Goal: Task Accomplishment & Management: Use online tool/utility

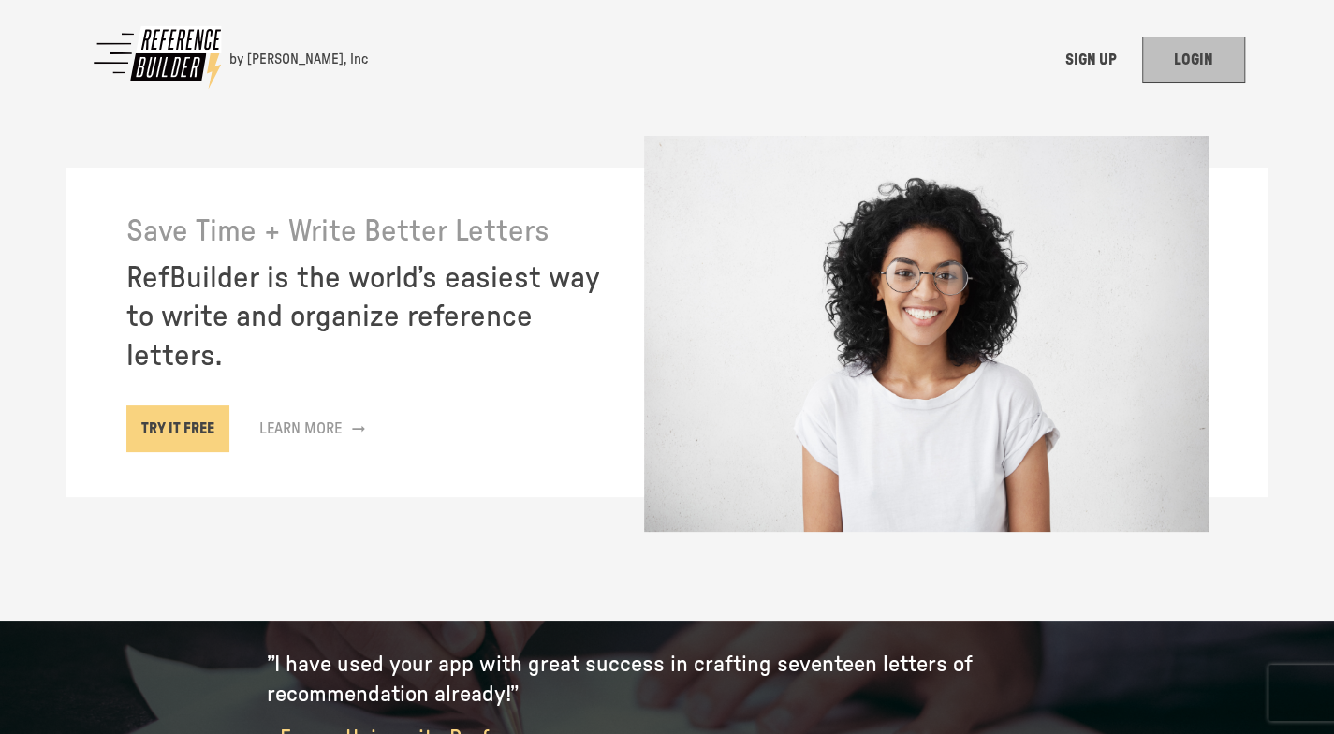
click at [1209, 53] on link "LOGIN" at bounding box center [1193, 60] width 103 height 47
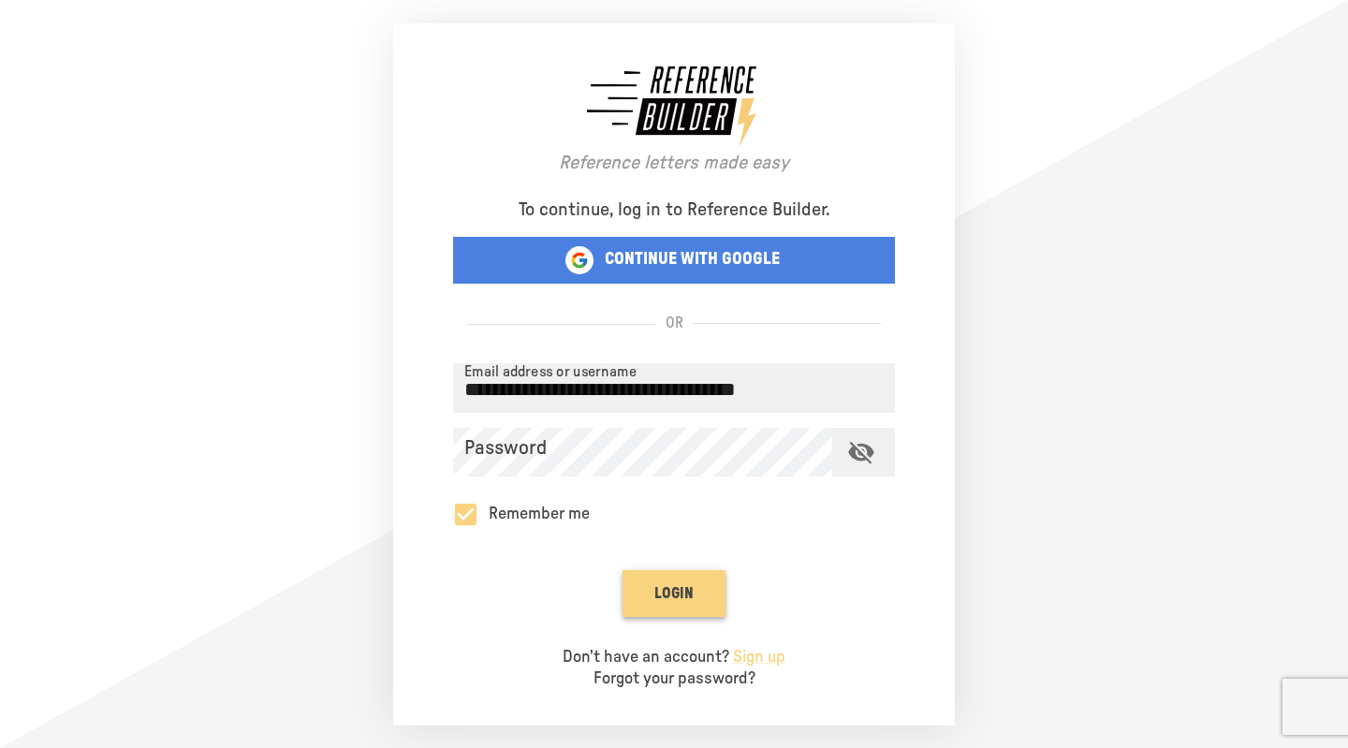
click at [683, 589] on button "Login" at bounding box center [674, 593] width 103 height 47
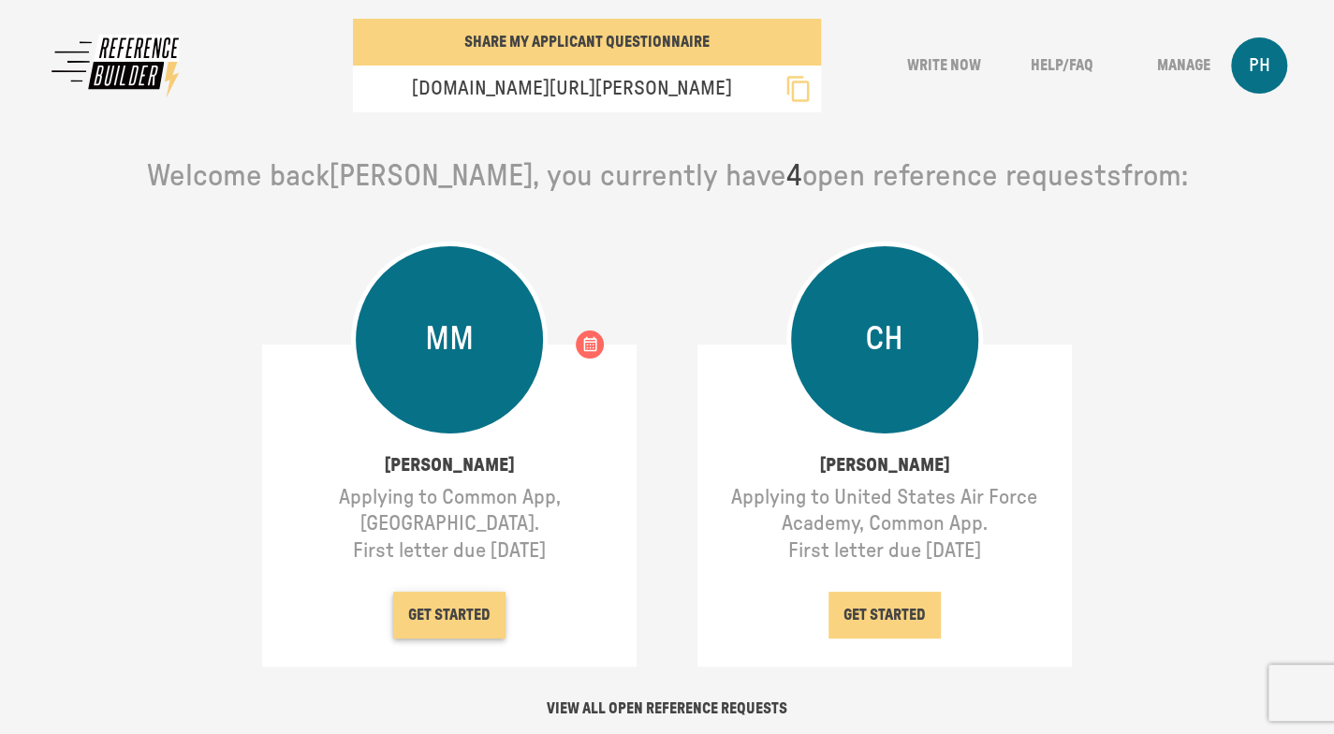
click at [463, 612] on button "GET STARTED" at bounding box center [449, 615] width 112 height 47
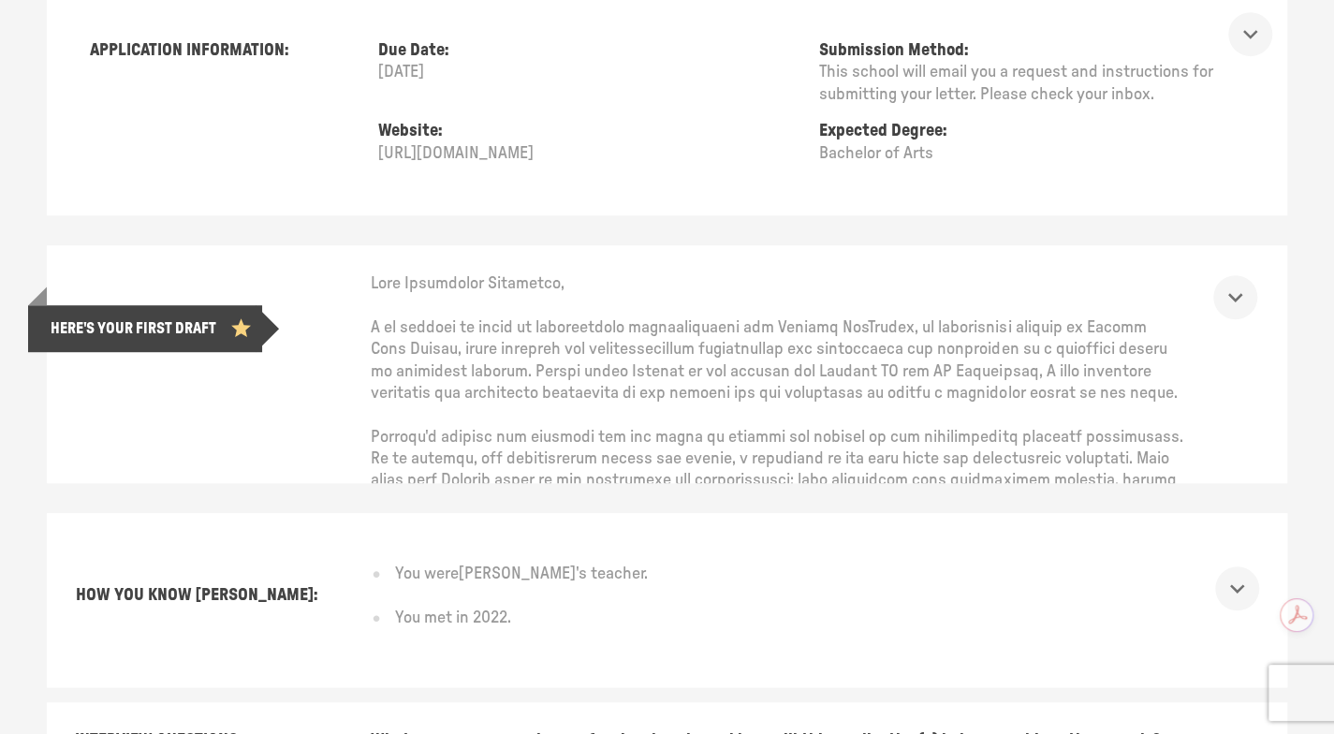
scroll to position [562, 0]
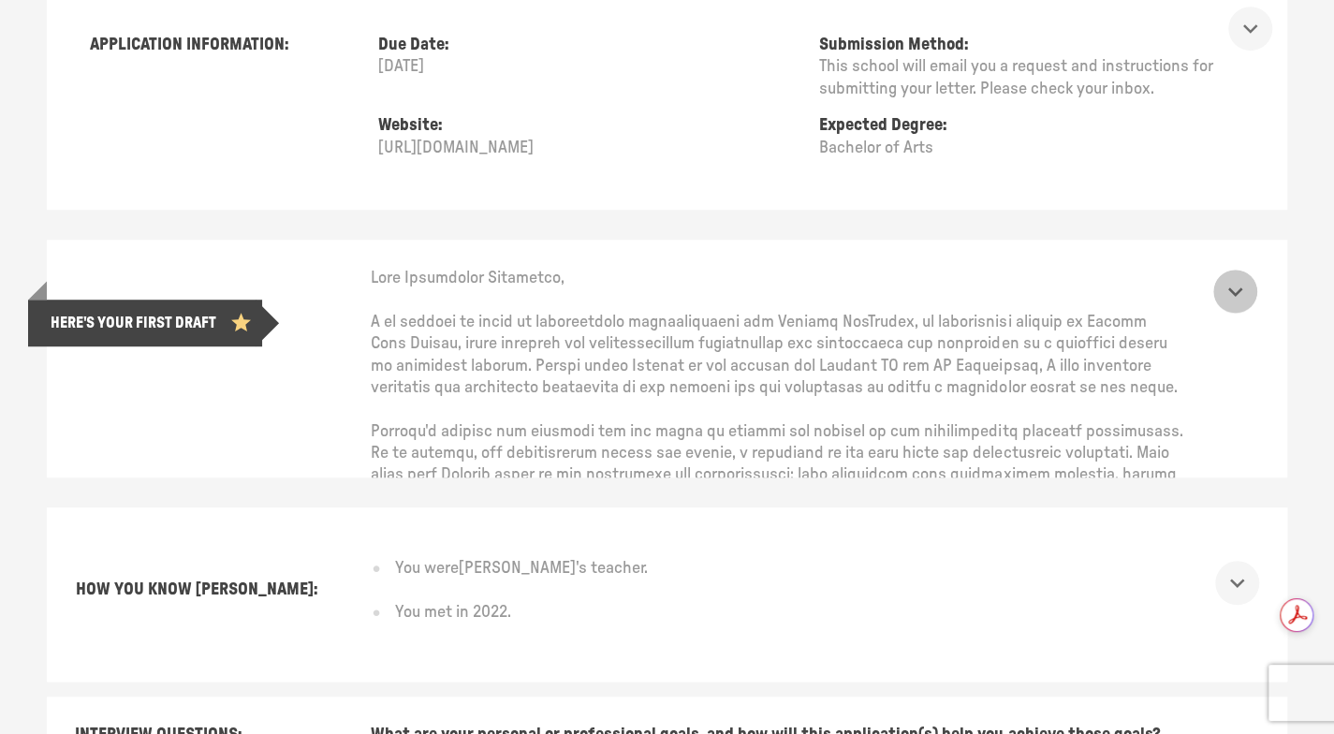
click at [1250, 287] on icon "show more" at bounding box center [1235, 291] width 29 height 29
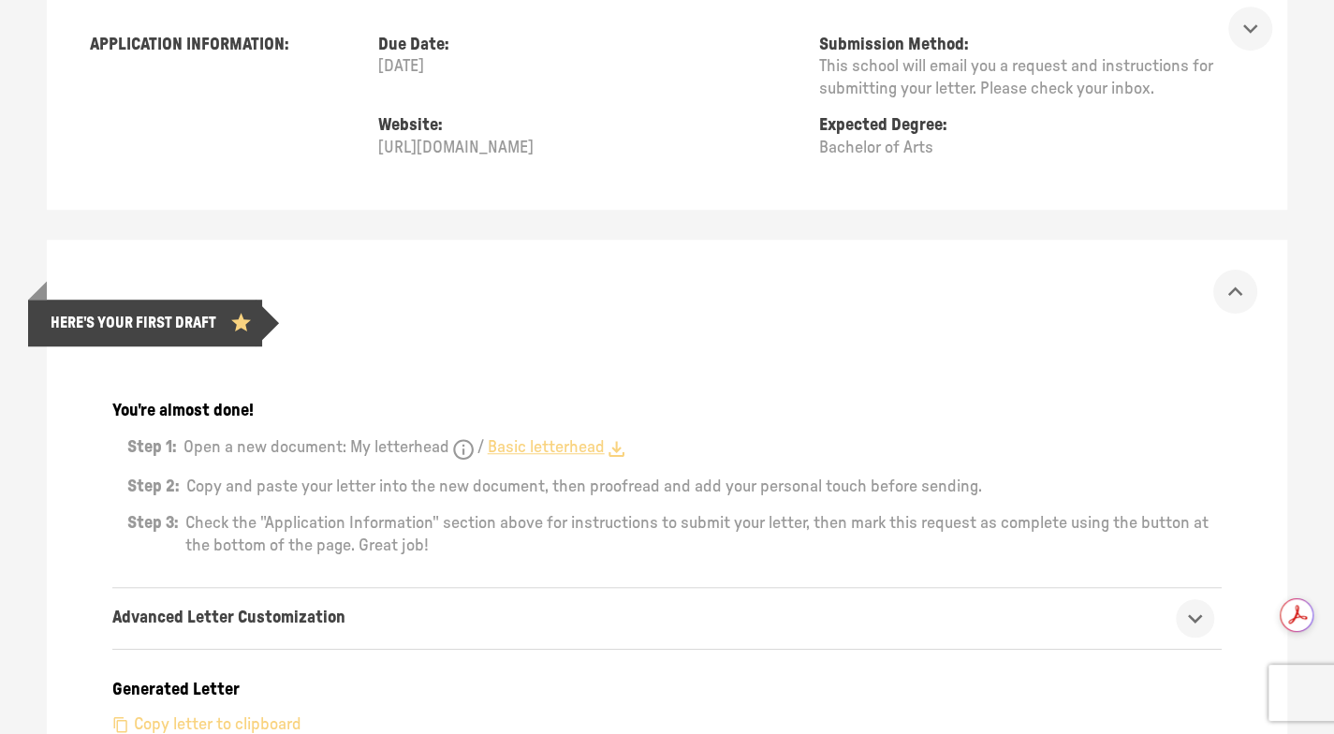
click at [557, 445] on link "Basic letterhead" at bounding box center [558, 449] width 141 height 24
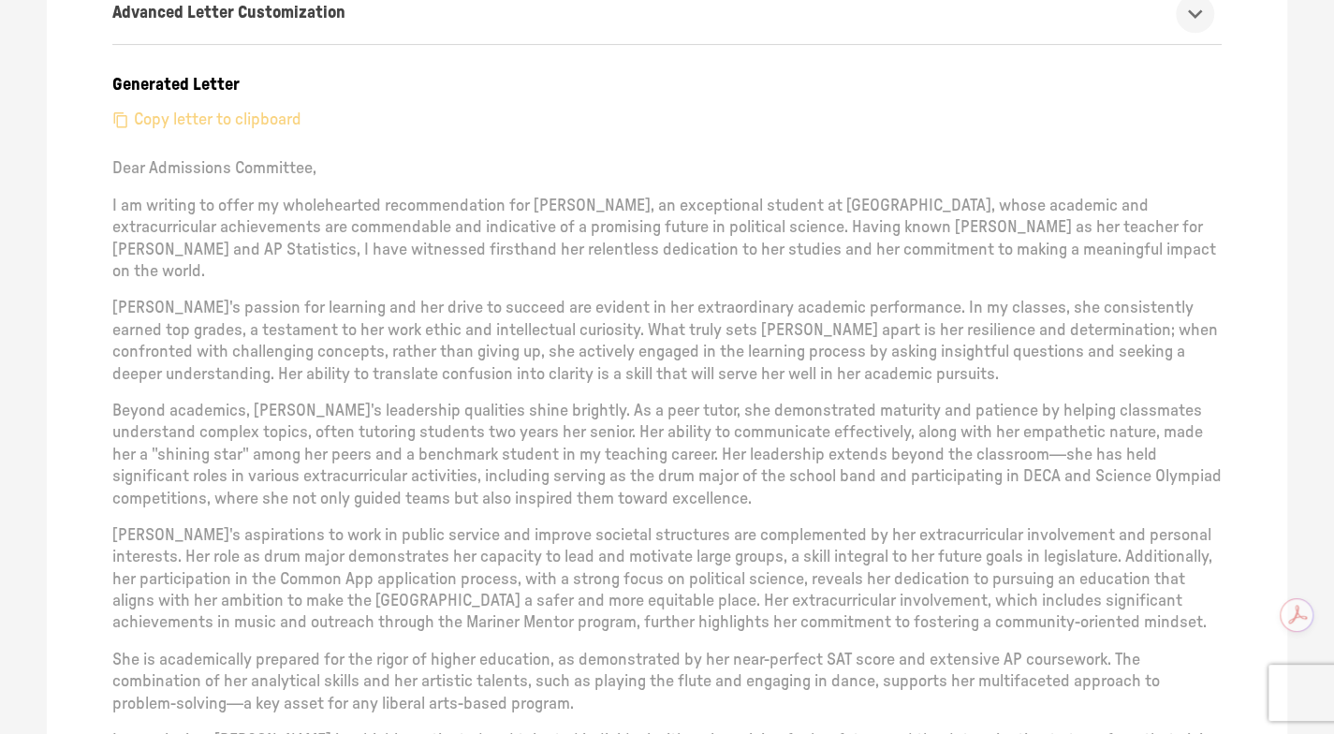
scroll to position [1124, 0]
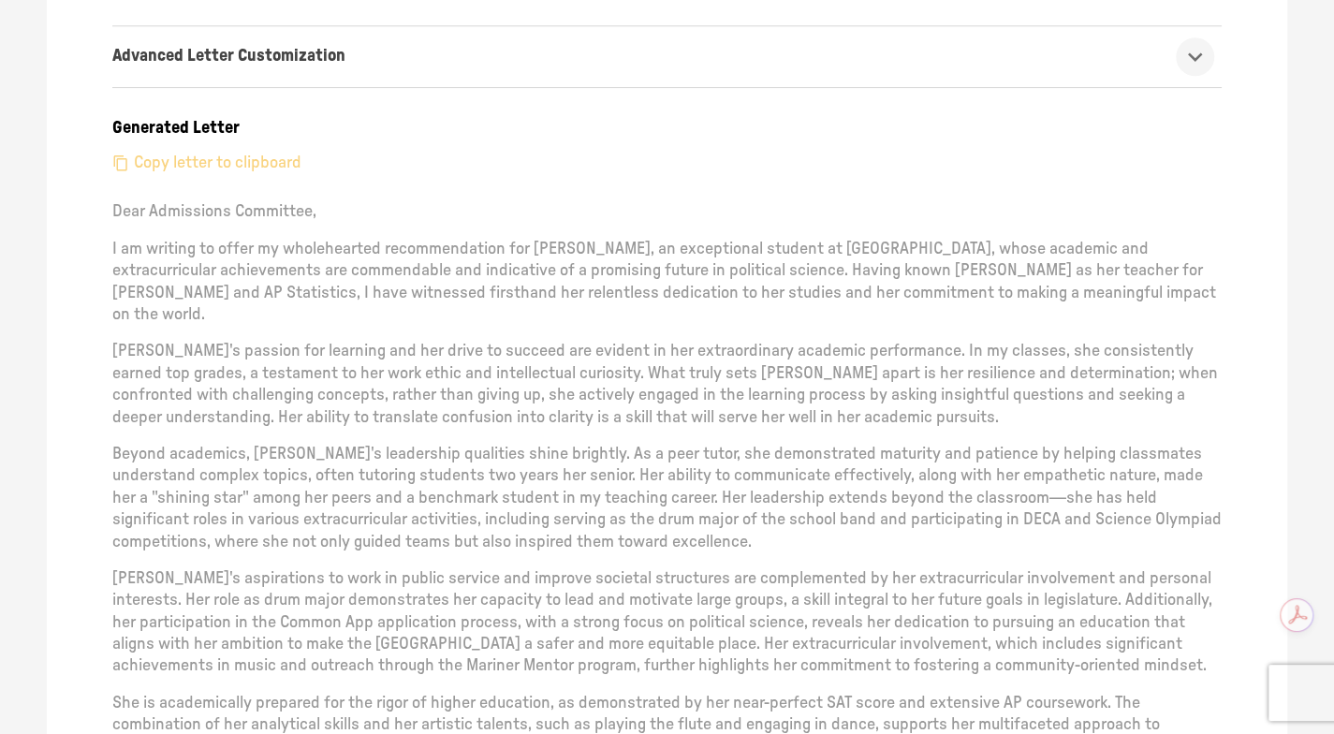
click at [228, 158] on p "Copy letter to clipboard" at bounding box center [218, 164] width 168 height 22
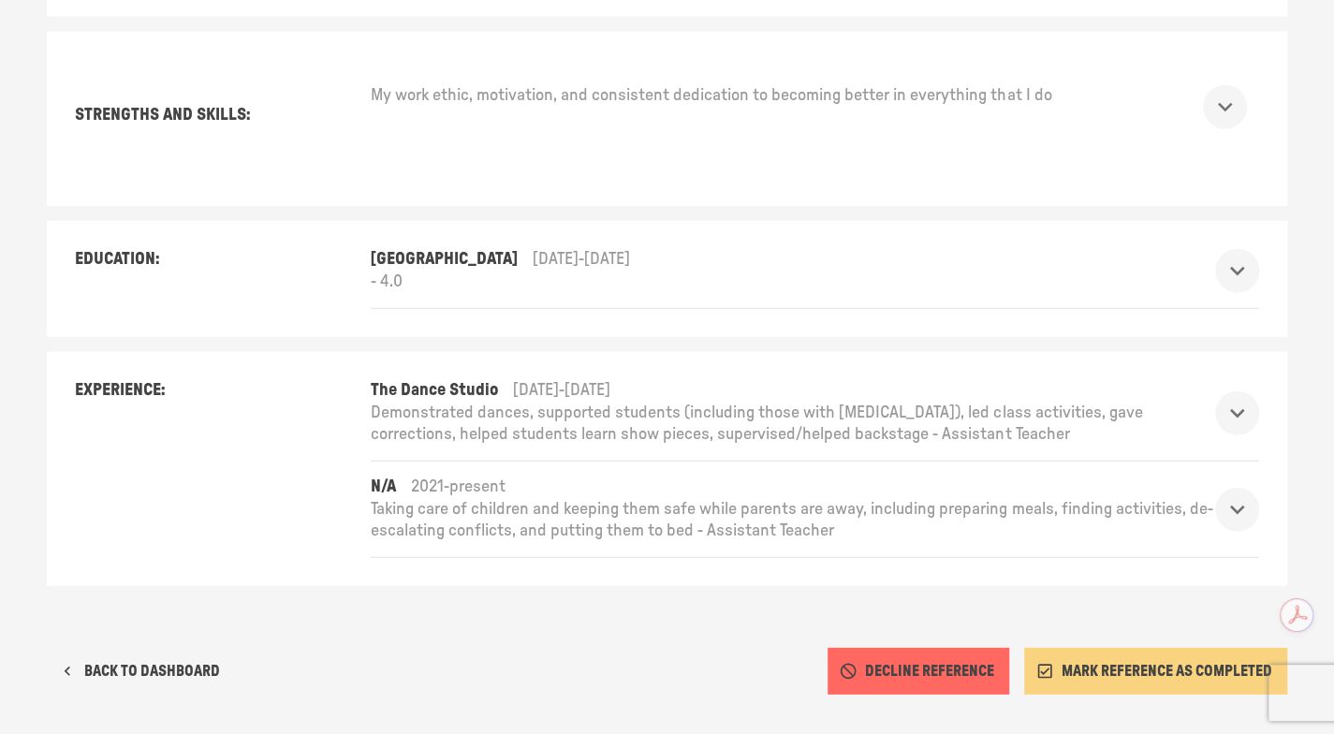
scroll to position [2597, 0]
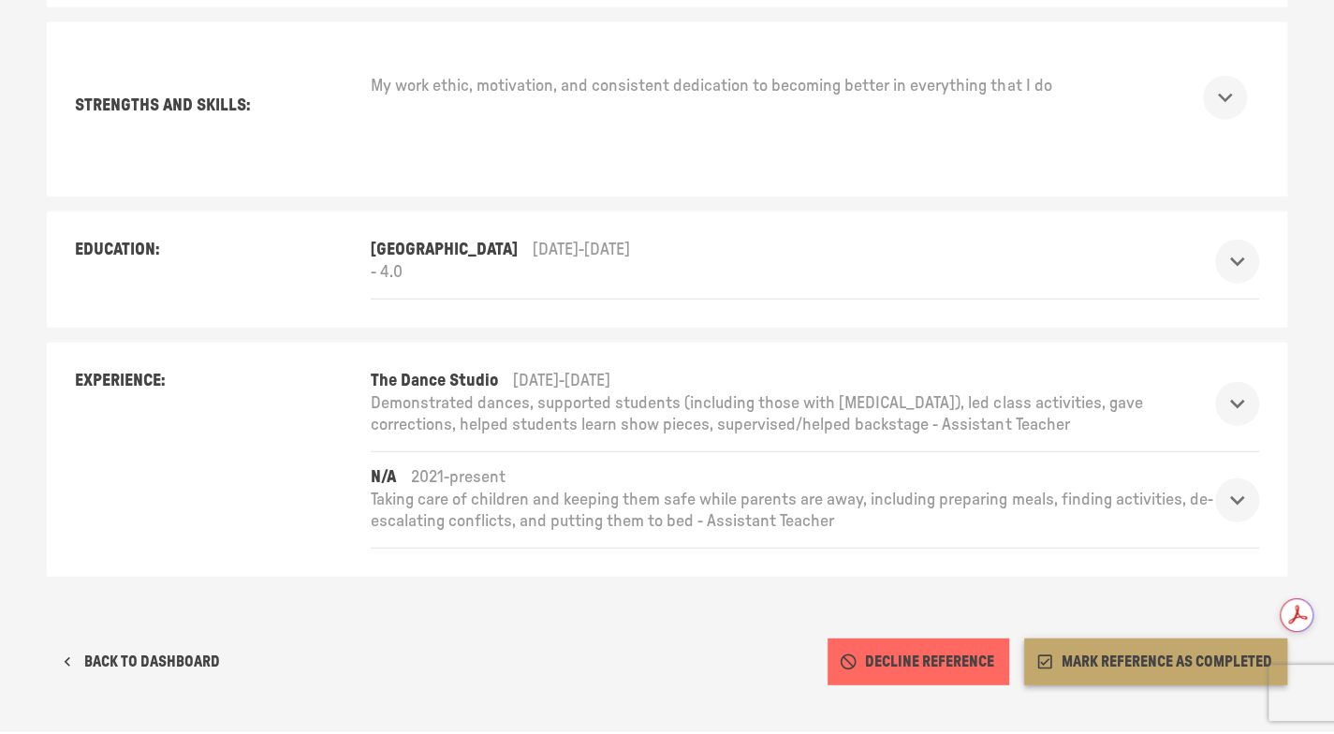
click at [1148, 639] on button "MARK REFERENCE AS COMPLETED" at bounding box center [1155, 662] width 263 height 47
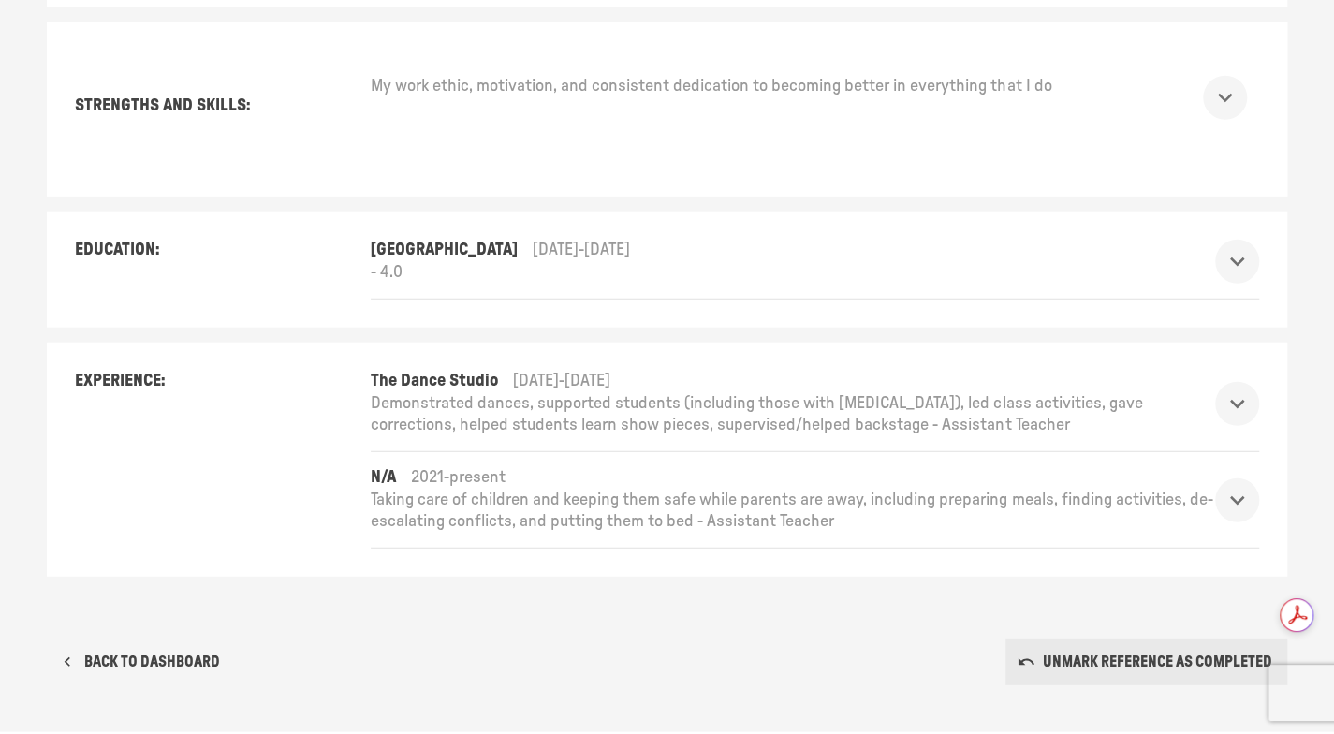
click at [166, 639] on button "BACK TO DASHBOARD" at bounding box center [141, 662] width 188 height 47
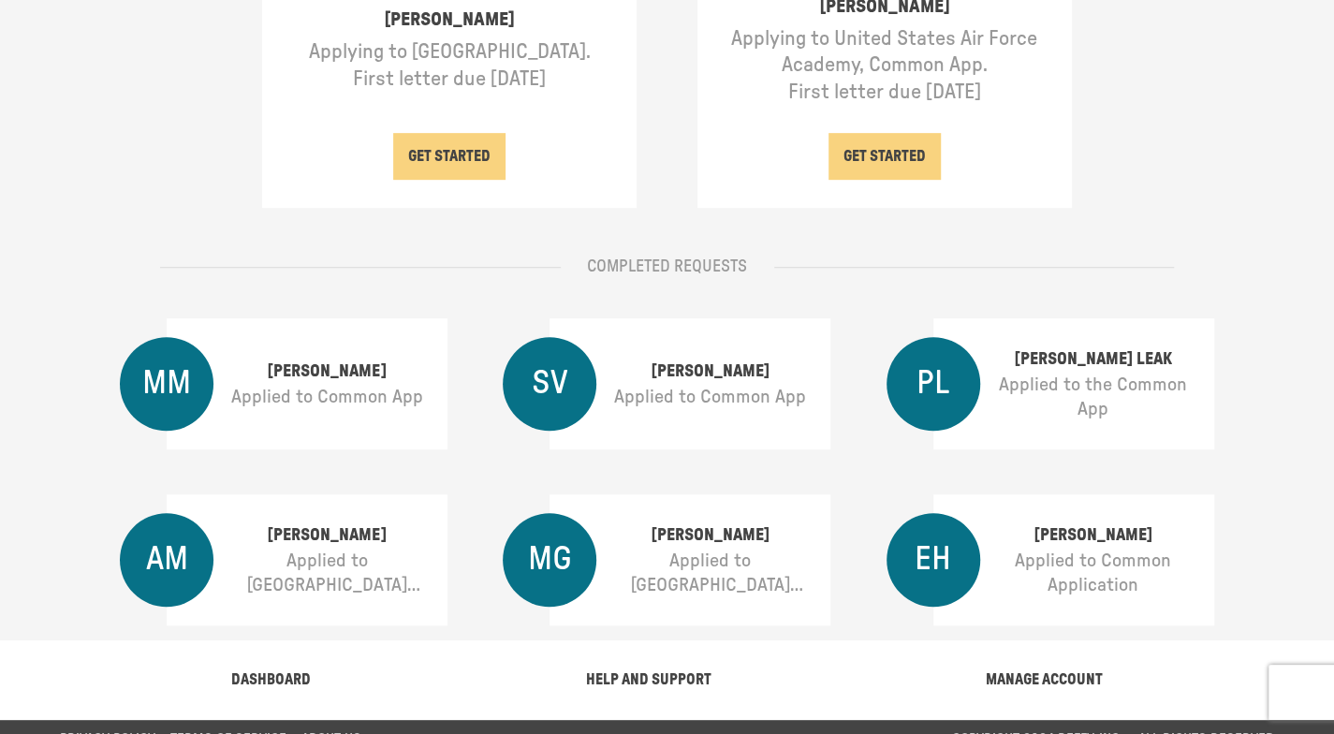
scroll to position [482, 0]
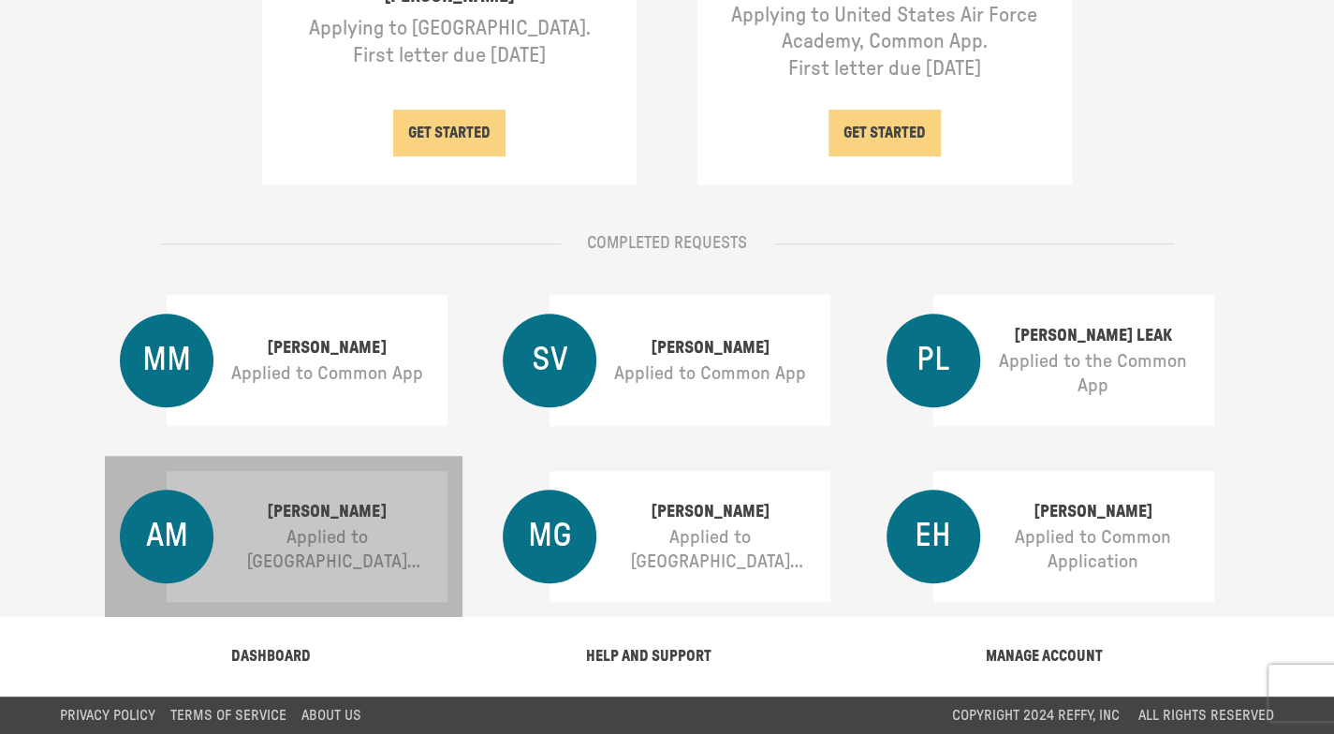
drag, startPoint x: 202, startPoint y: 514, endPoint x: 303, endPoint y: 540, distance: 104.5
click at [303, 540] on p "Applied to [GEOGRAPHIC_DATA][US_STATE]" at bounding box center [326, 549] width 213 height 49
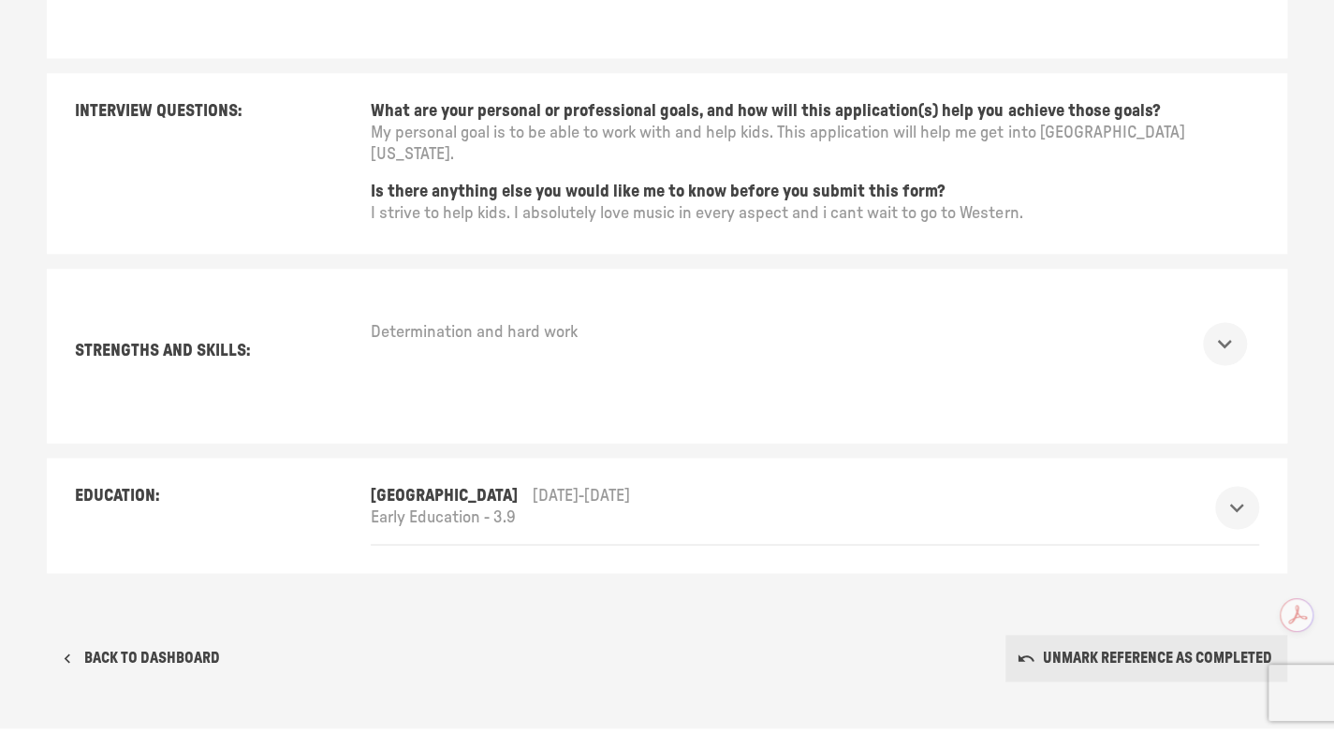
scroll to position [1296, 0]
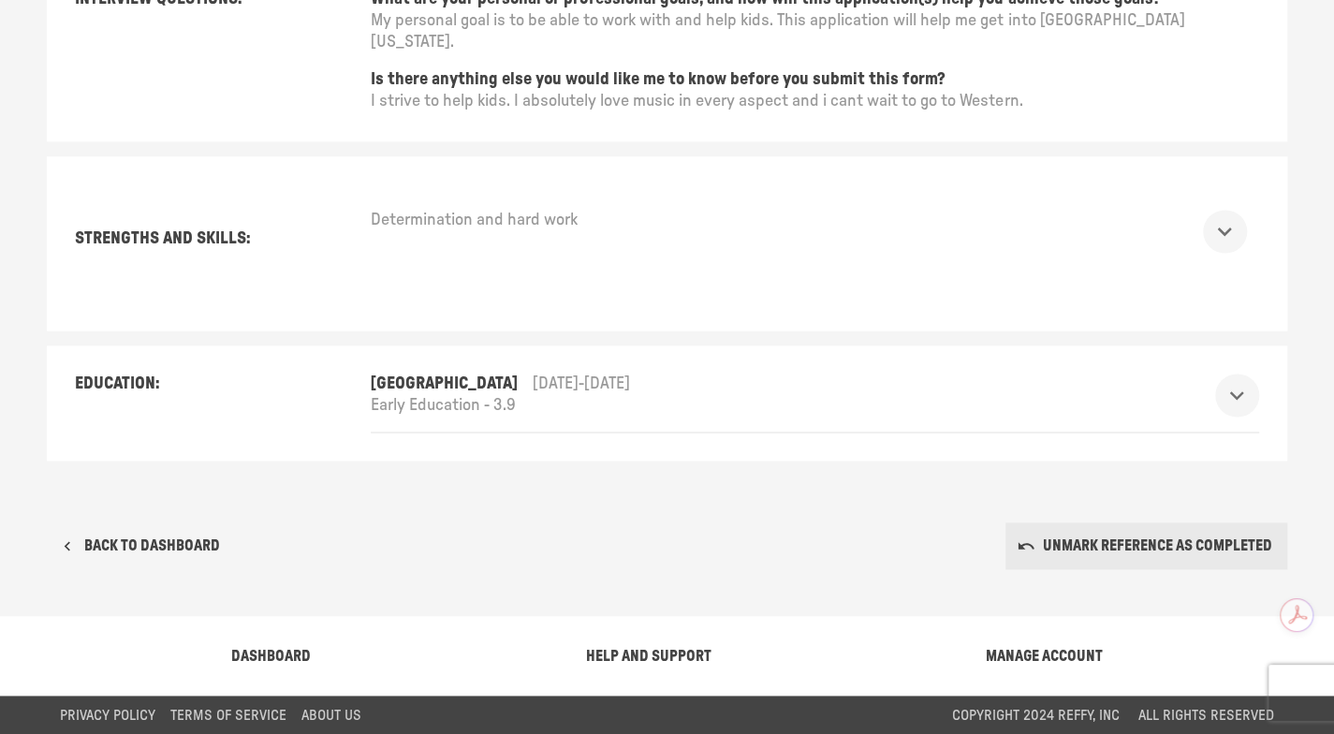
click at [161, 535] on button "BACK TO DASHBOARD" at bounding box center [141, 545] width 188 height 47
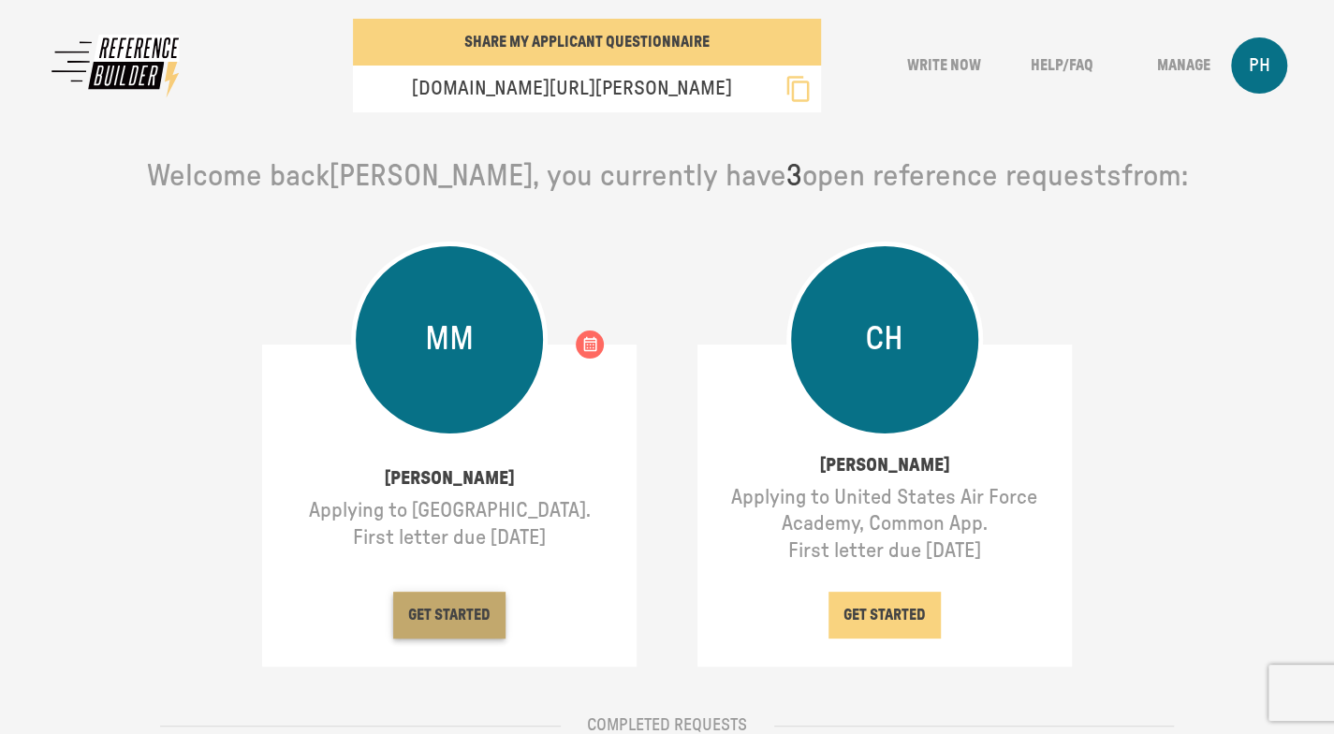
click at [463, 605] on button "GET STARTED" at bounding box center [449, 615] width 112 height 47
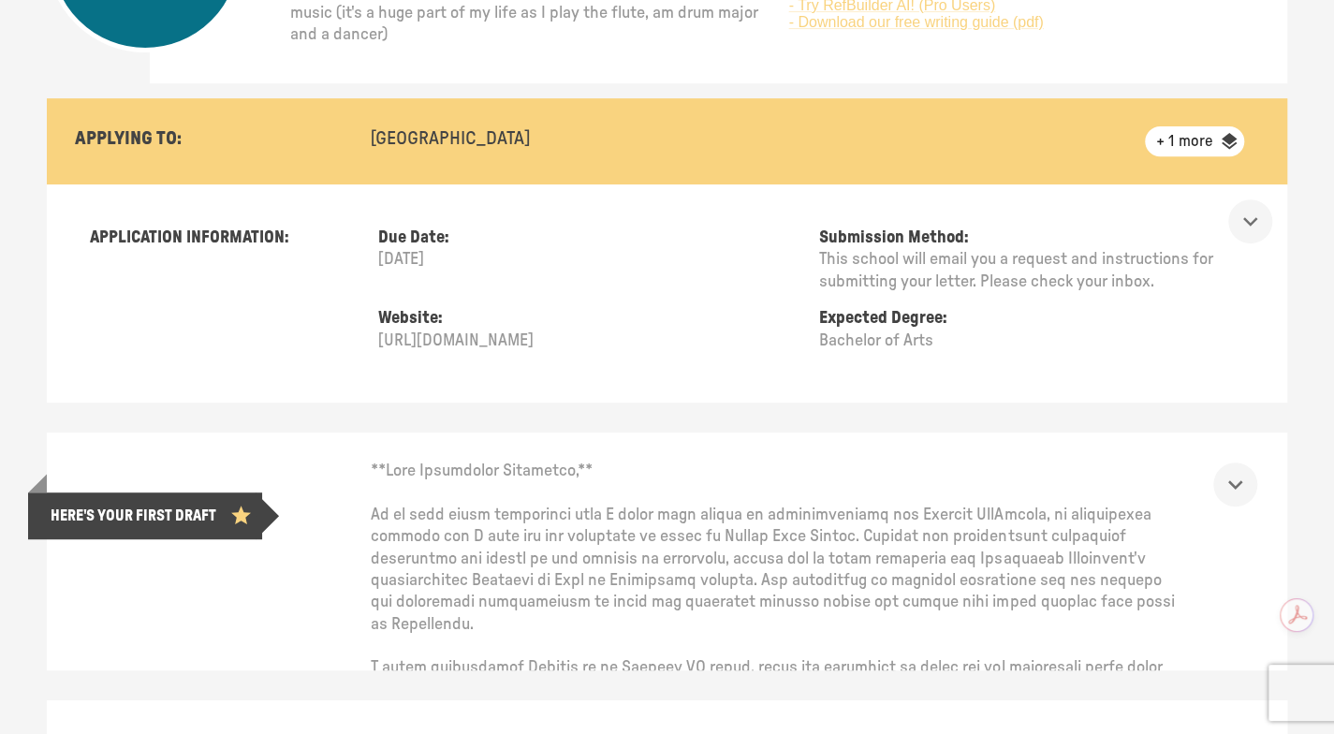
scroll to position [468, 0]
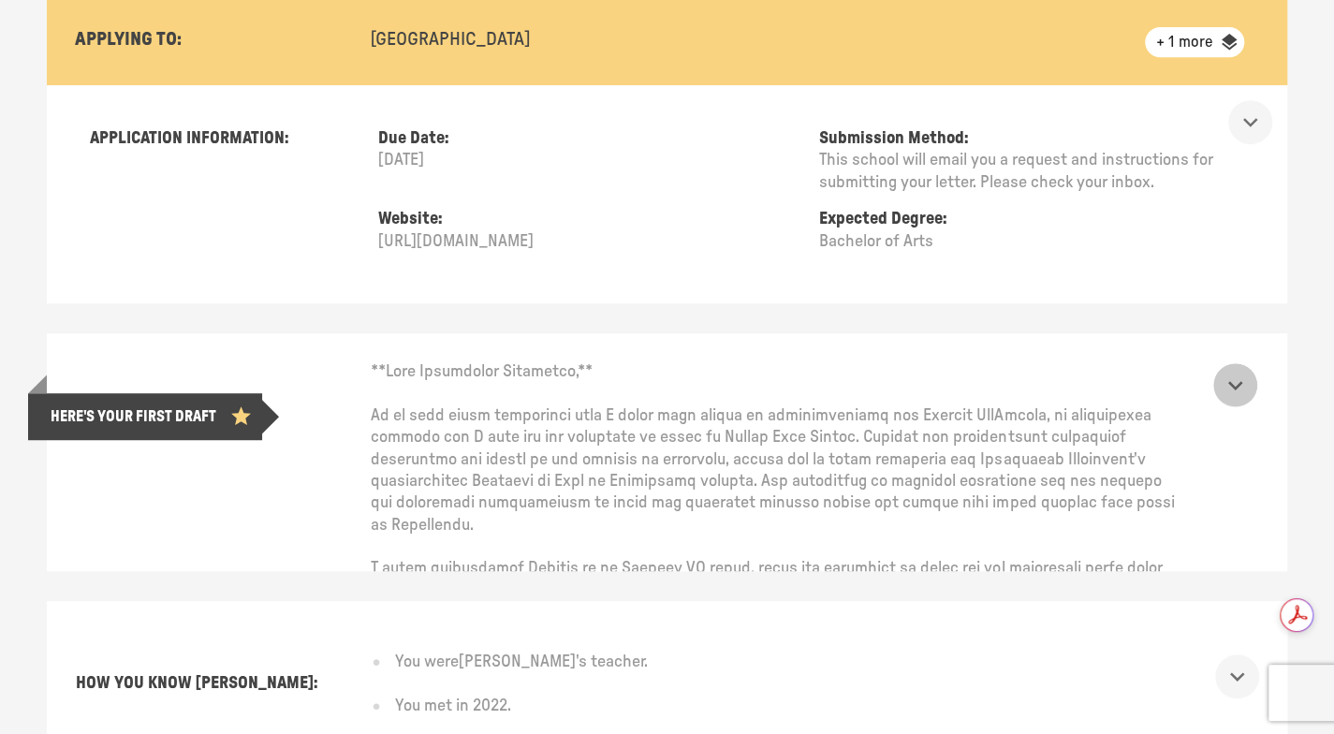
click at [1242, 385] on icon "show more" at bounding box center [1235, 385] width 14 height 9
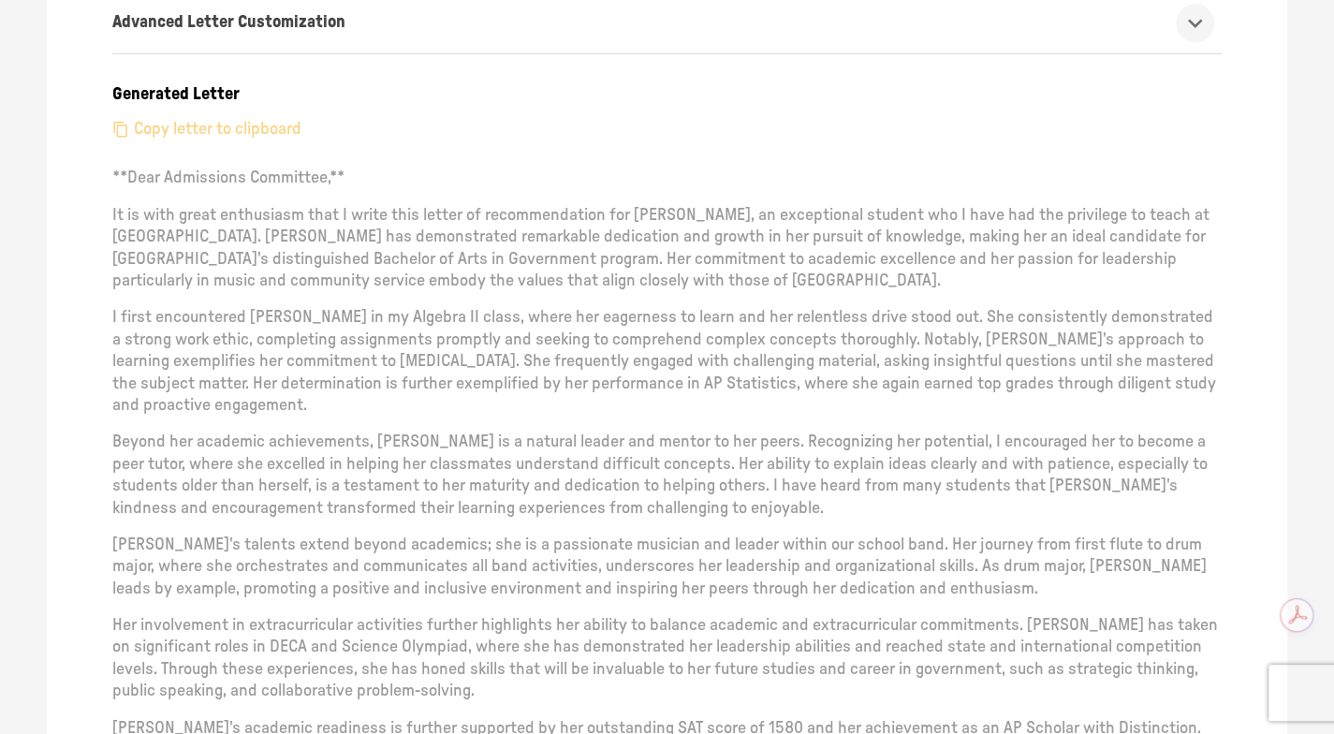
scroll to position [1124, 0]
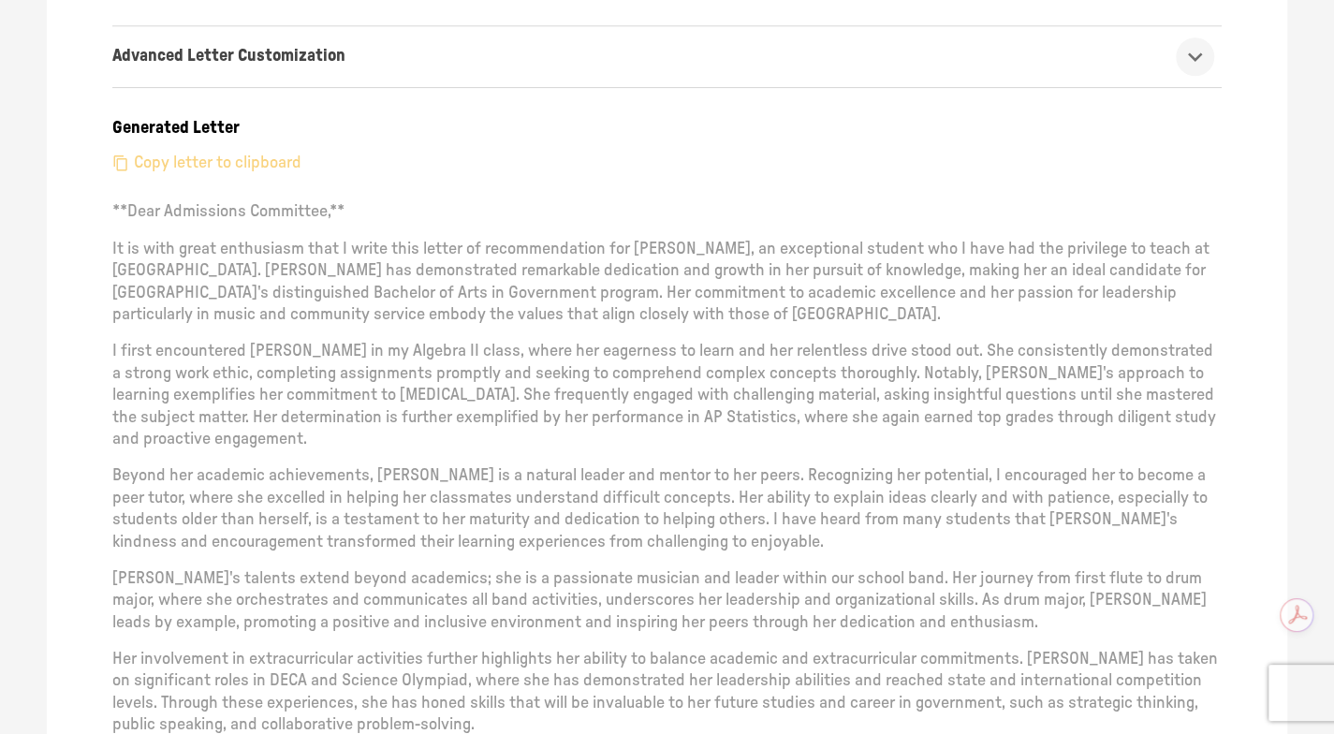
click at [285, 162] on p "Copy letter to clipboard" at bounding box center [218, 164] width 168 height 22
